Goal: Task Accomplishment & Management: Complete application form

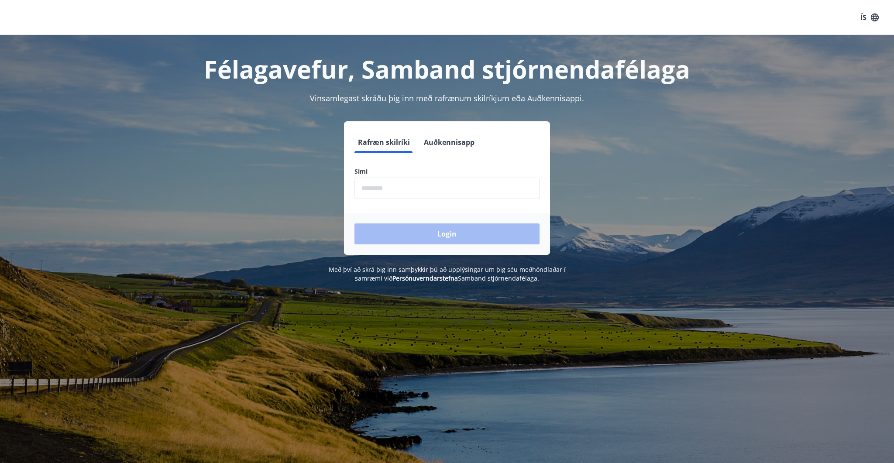
click at [383, 191] on input "phone" at bounding box center [446, 188] width 185 height 21
click at [259, 155] on div "Rafræn skilríki Auðkennisapp Sími ​ Login" at bounding box center [446, 188] width 607 height 134
click at [379, 187] on input "phone" at bounding box center [446, 188] width 185 height 21
click at [669, 183] on div "Rafræn skilríki Auðkennisapp Sími ​ Login" at bounding box center [446, 188] width 607 height 134
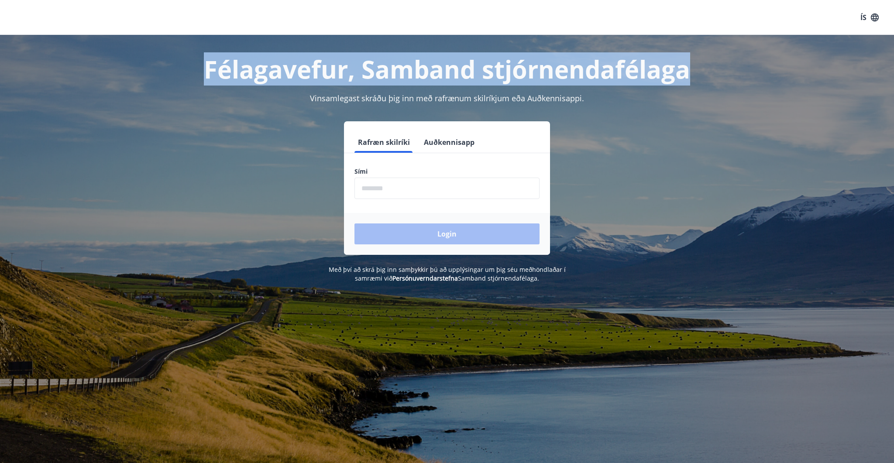
drag, startPoint x: 684, startPoint y: 71, endPoint x: 202, endPoint y: 71, distance: 481.7
click at [202, 71] on h1 "Félagavefur, Samband stjórnendafélaga" at bounding box center [446, 68] width 607 height 33
click at [692, 71] on h1 "Félagavefur, Samband stjórnendafélaga" at bounding box center [446, 68] width 607 height 33
drag, startPoint x: 691, startPoint y: 71, endPoint x: 203, endPoint y: 71, distance: 488.3
click at [203, 71] on h1 "Félagavefur, Samband stjórnendafélaga" at bounding box center [446, 68] width 607 height 33
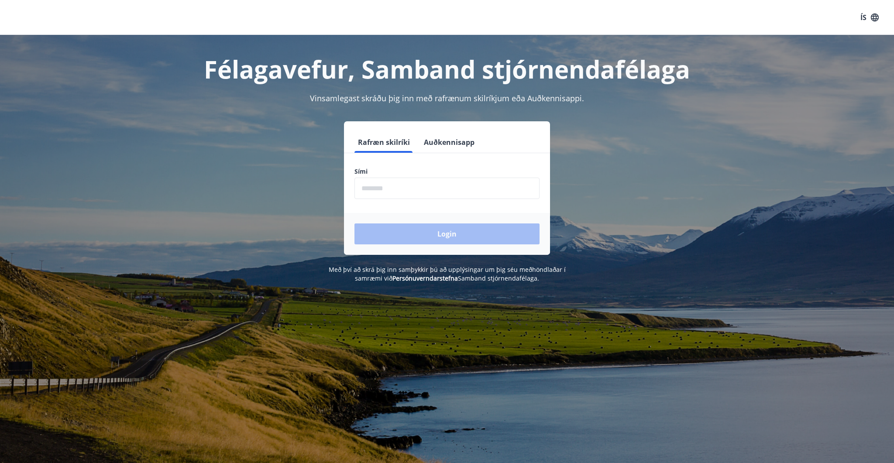
click at [123, 229] on div "Félagavefur, Samband stjórnendafélaga Vinsamlegast skráðu þig inn með rafrænum …" at bounding box center [447, 159] width 894 height 248
